Goal: Information Seeking & Learning: Learn about a topic

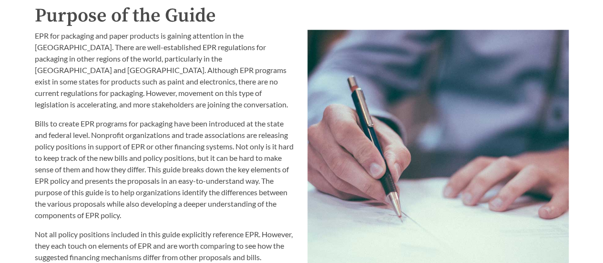
scroll to position [1002, 0]
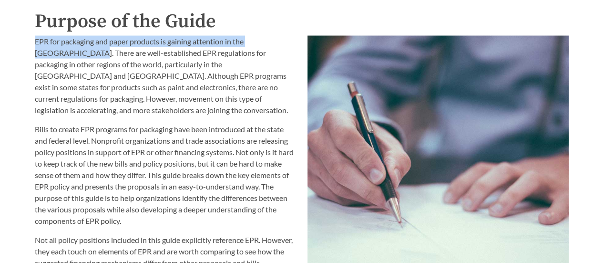
drag, startPoint x: 31, startPoint y: 45, endPoint x: 38, endPoint y: 52, distance: 10.1
click at [38, 52] on div "EPR for packaging and paper products is gaining attention in the [GEOGRAPHIC_DA…" at bounding box center [165, 205] width 273 height 350
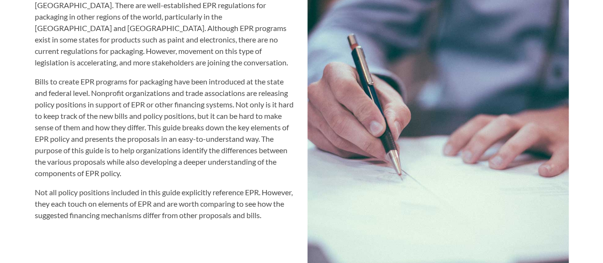
click at [35, 76] on p "Bills to create EPR programs for packaging have been introduced at the state an…" at bounding box center [165, 127] width 261 height 103
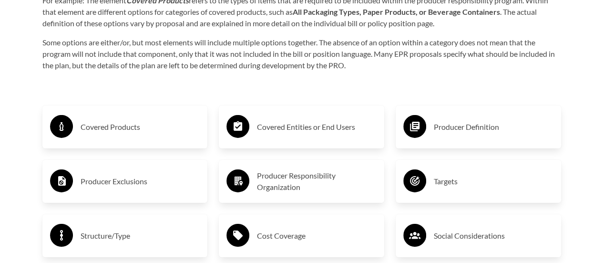
scroll to position [1526, 0]
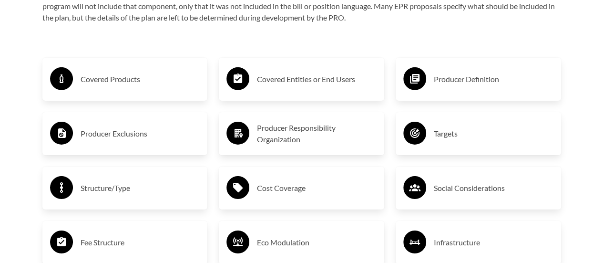
click at [133, 66] on div "Covered Products" at bounding box center [125, 79] width 166 height 43
click at [120, 82] on h3 "Covered Products" at bounding box center [141, 79] width 120 height 15
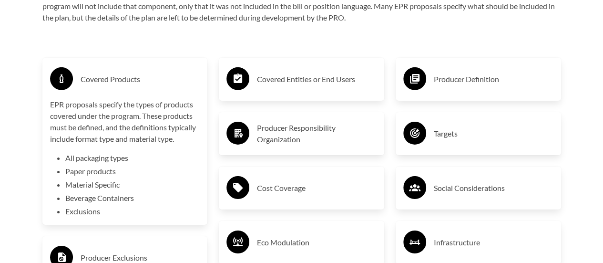
click at [88, 93] on div "Covered Products" at bounding box center [125, 79] width 150 height 28
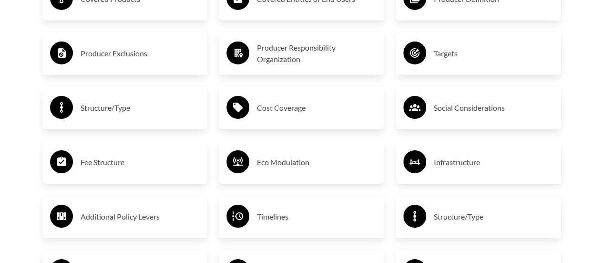
scroll to position [1622, 0]
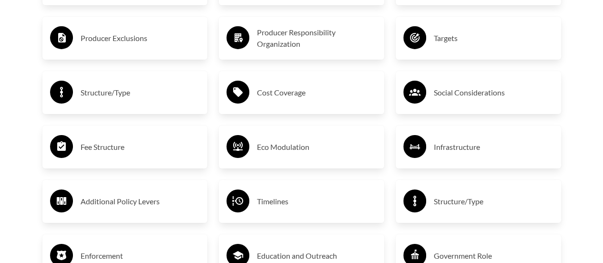
click at [131, 92] on h3 "Structure/Type" at bounding box center [141, 92] width 120 height 15
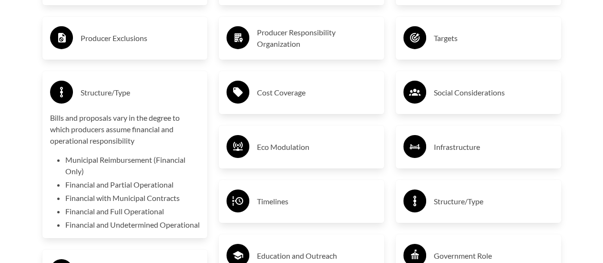
click at [131, 92] on h3 "Structure/Type" at bounding box center [141, 92] width 120 height 15
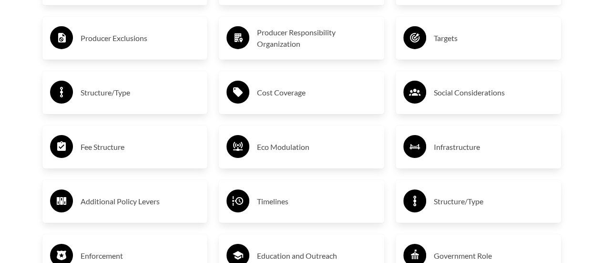
click at [445, 50] on div "Targets" at bounding box center [479, 38] width 150 height 28
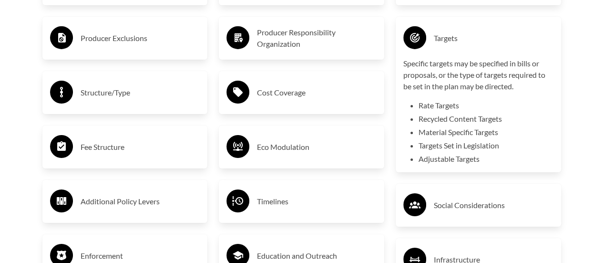
click at [446, 31] on div "Targets" at bounding box center [479, 38] width 150 height 28
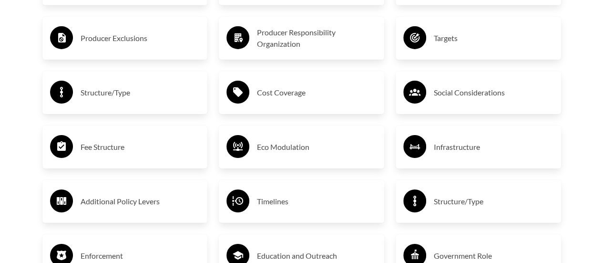
scroll to position [1670, 0]
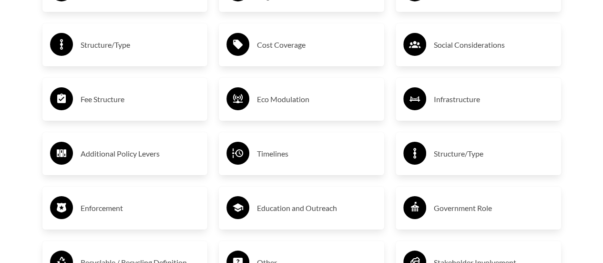
click at [307, 158] on h3 "Timelines" at bounding box center [317, 153] width 120 height 15
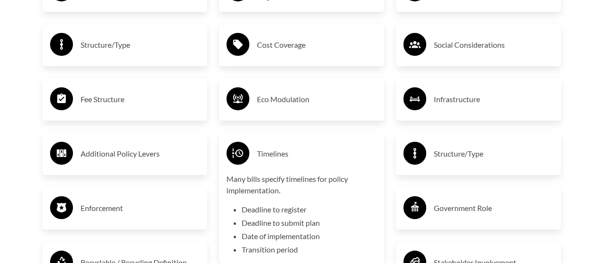
scroll to position [1717, 0]
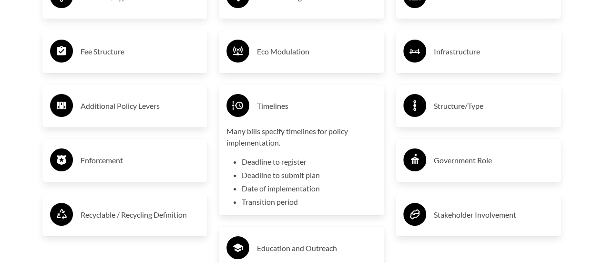
click at [301, 103] on h3 "Timelines" at bounding box center [317, 105] width 120 height 15
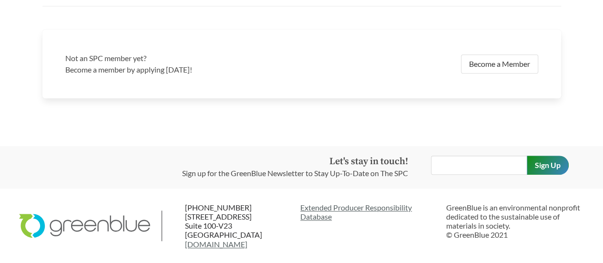
scroll to position [1888, 0]
